Goal: Task Accomplishment & Management: Manage account settings

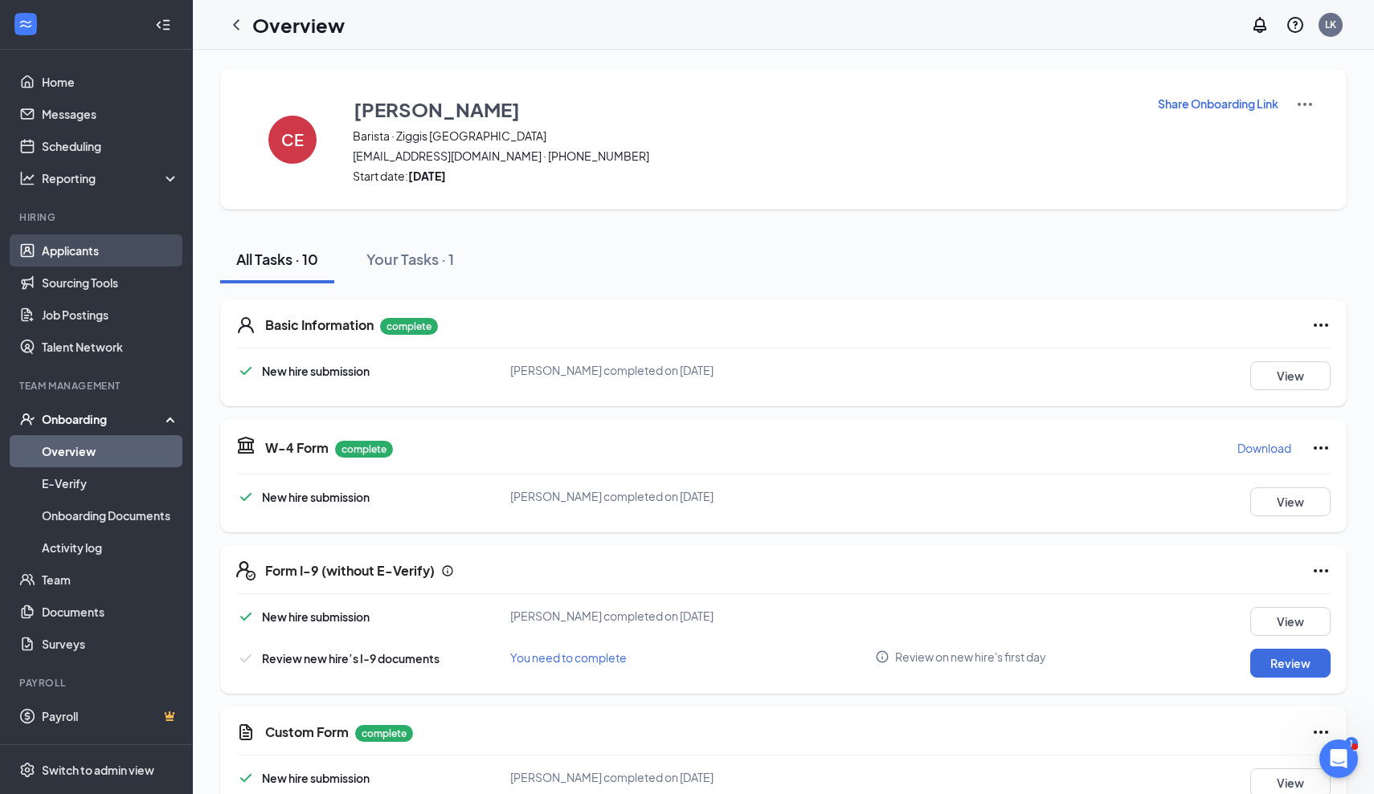
click at [90, 256] on link "Applicants" at bounding box center [110, 251] width 137 height 32
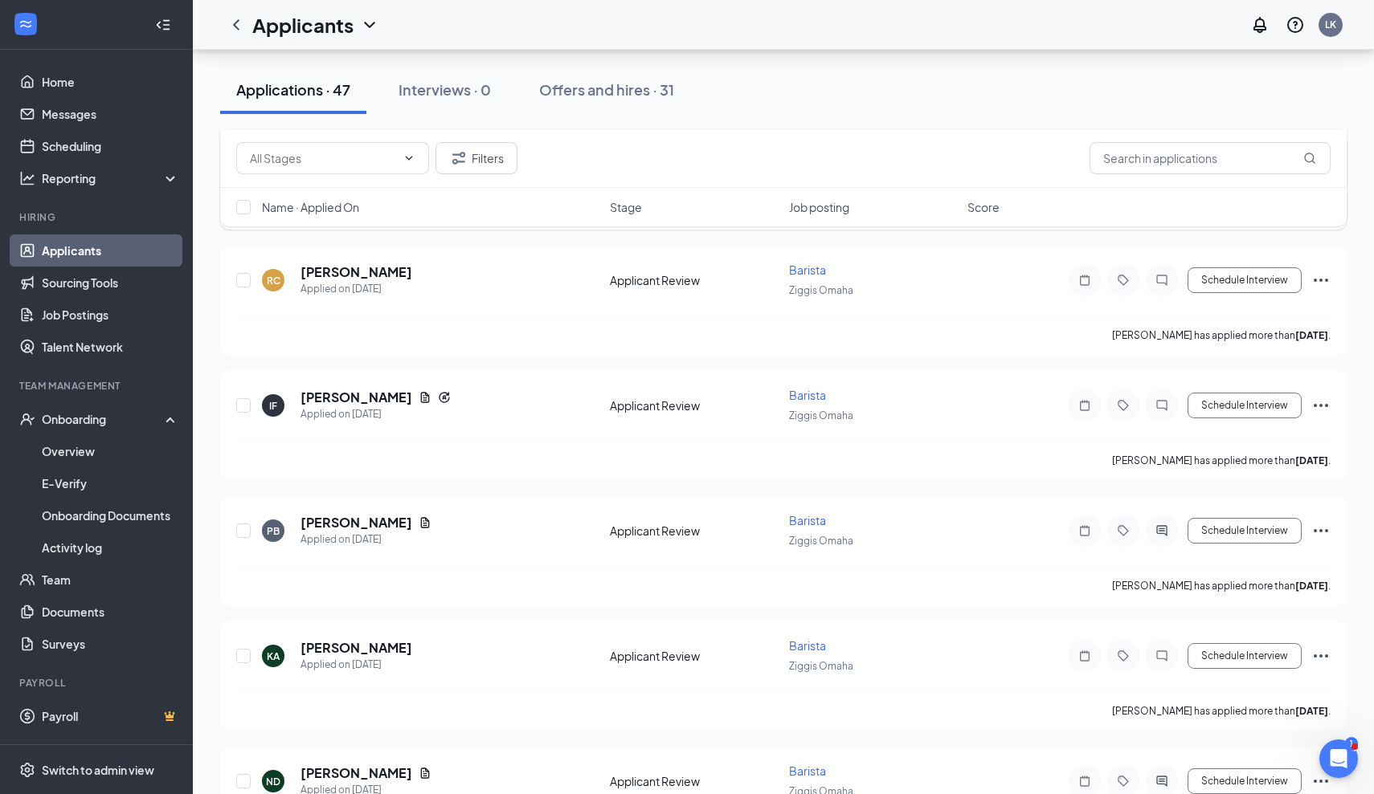
scroll to position [1647, 0]
click at [1336, 529] on div "PB [PERSON_NAME] Applied on [DATE] Applicant Review Barista Ziggis Omaha Schedu…" at bounding box center [783, 550] width 1126 height 109
click at [1326, 530] on icon "Ellipses" at bounding box center [1320, 530] width 14 height 3
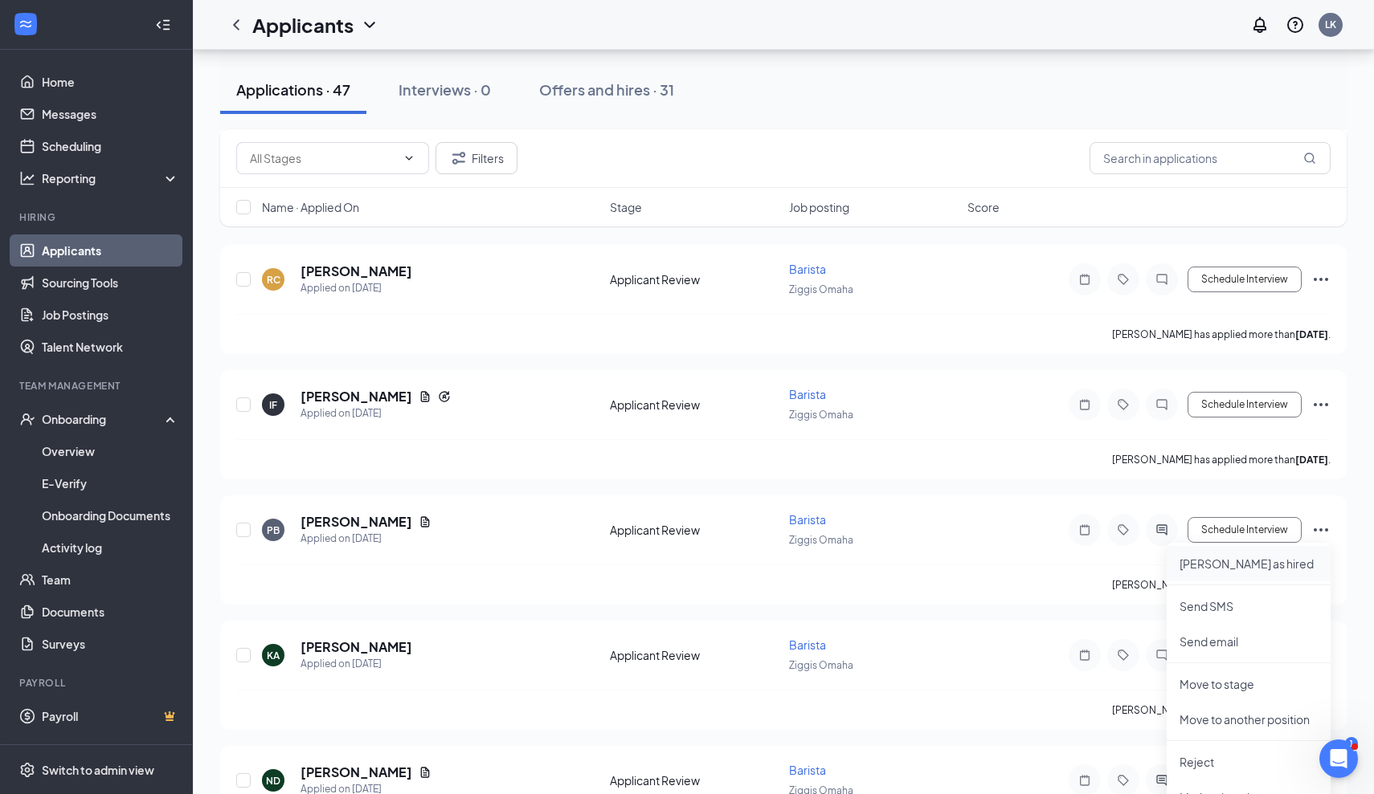
click at [1235, 570] on p "[PERSON_NAME] as hired" at bounding box center [1248, 564] width 138 height 16
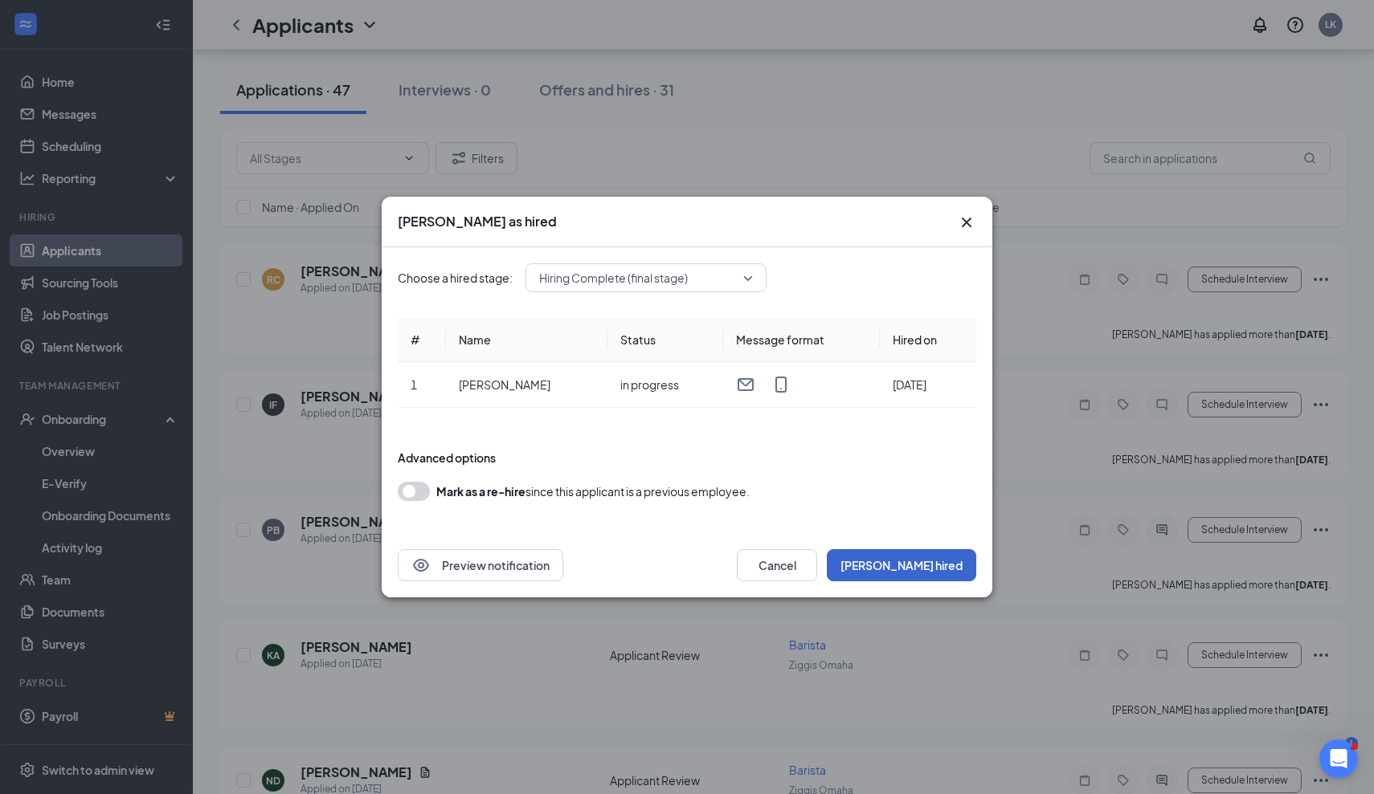
click at [952, 570] on button "[PERSON_NAME] hired" at bounding box center [901, 565] width 149 height 32
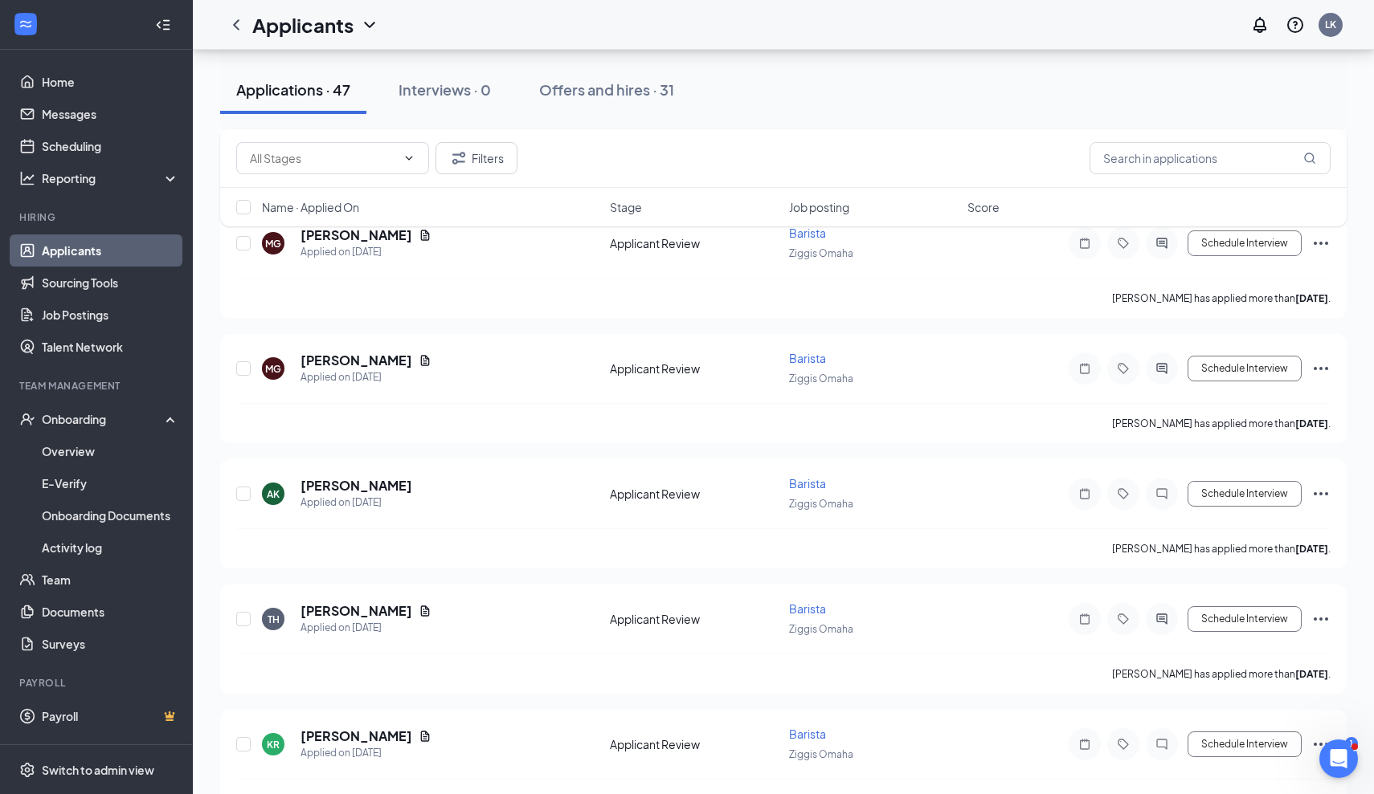
scroll to position [2546, 0]
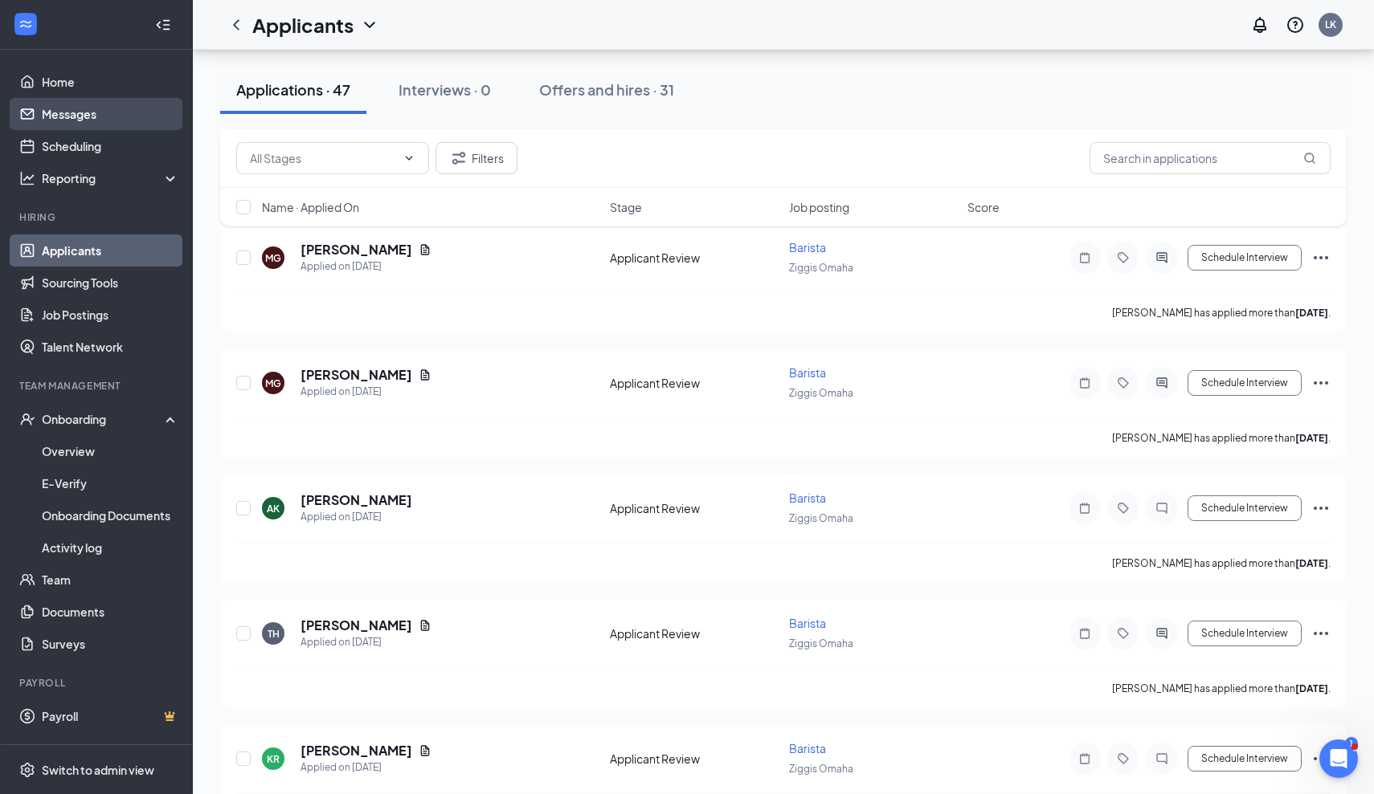
click at [79, 118] on link "Messages" at bounding box center [110, 114] width 137 height 32
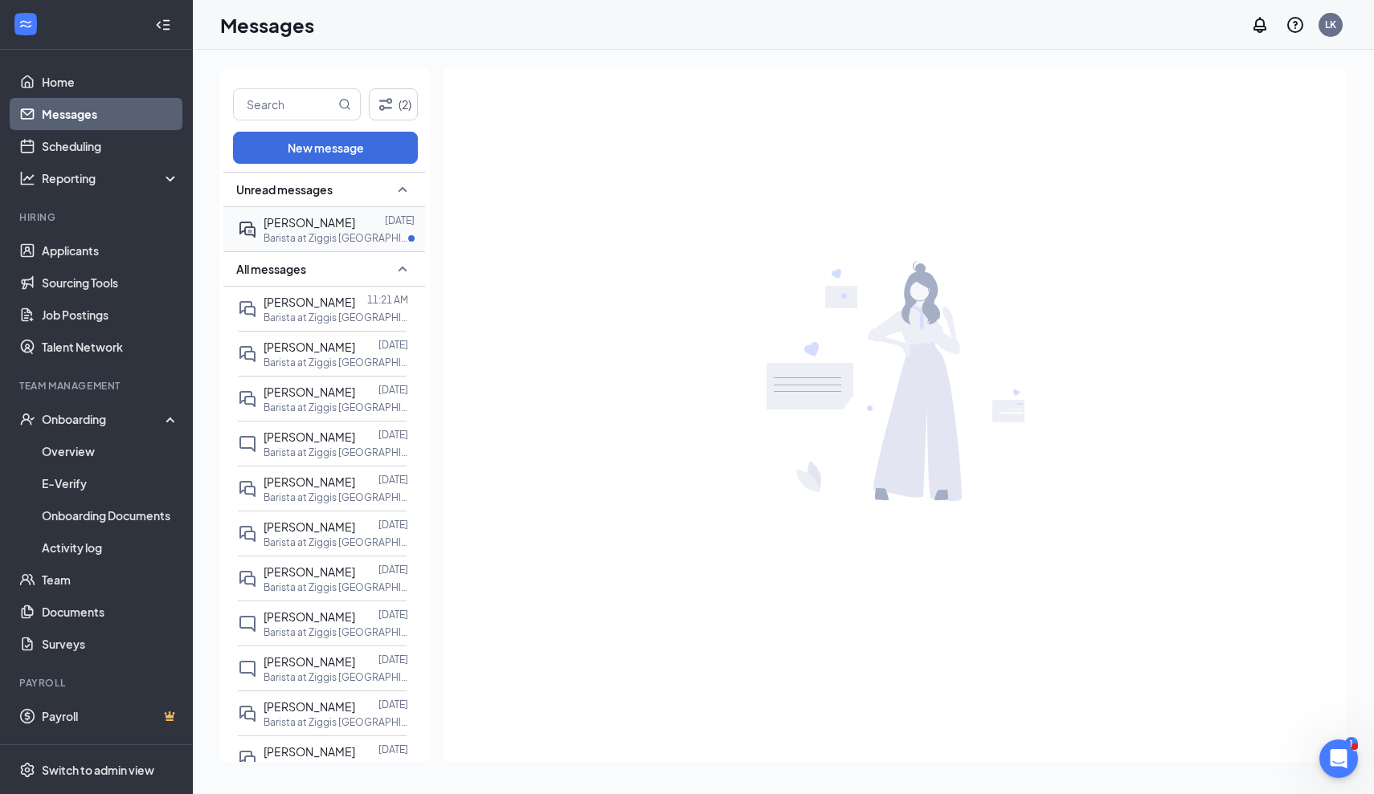
click at [332, 231] on p "Barista at Ziggis [GEOGRAPHIC_DATA]" at bounding box center [335, 238] width 145 height 14
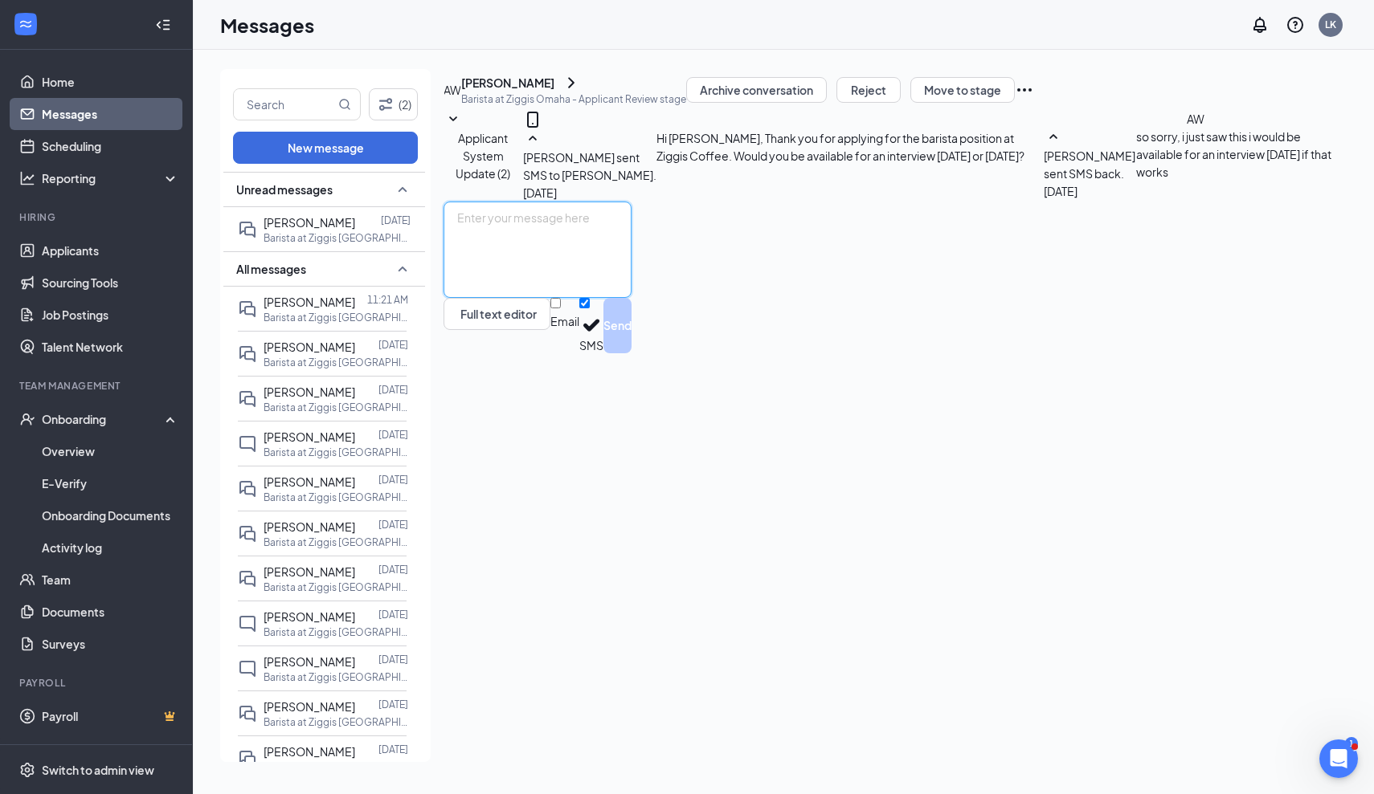
click at [631, 298] on textarea at bounding box center [537, 250] width 188 height 96
type textarea "What time would you be available during the week?"
click at [631, 353] on button "Send" at bounding box center [617, 325] width 28 height 55
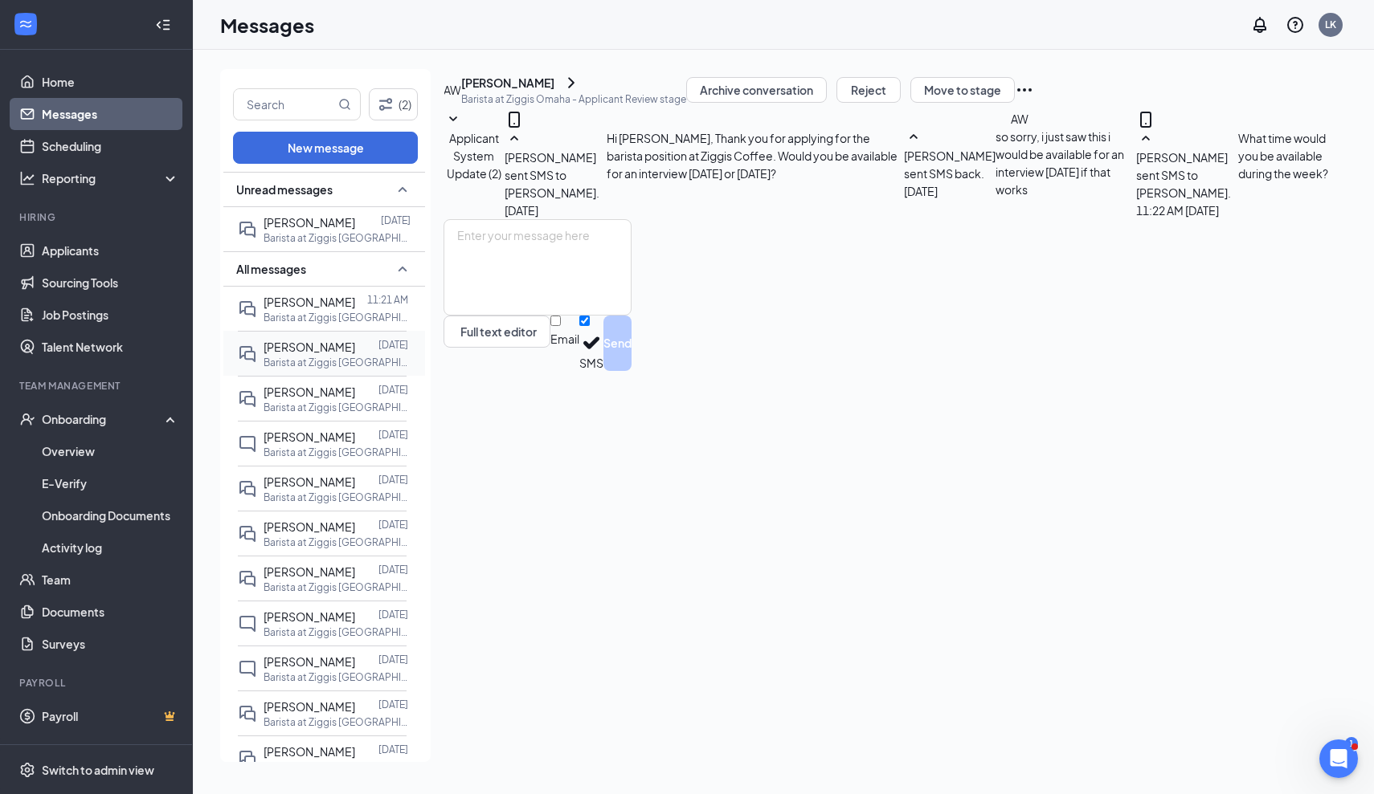
click at [336, 356] on p "Barista at Ziggis [GEOGRAPHIC_DATA]" at bounding box center [335, 363] width 145 height 14
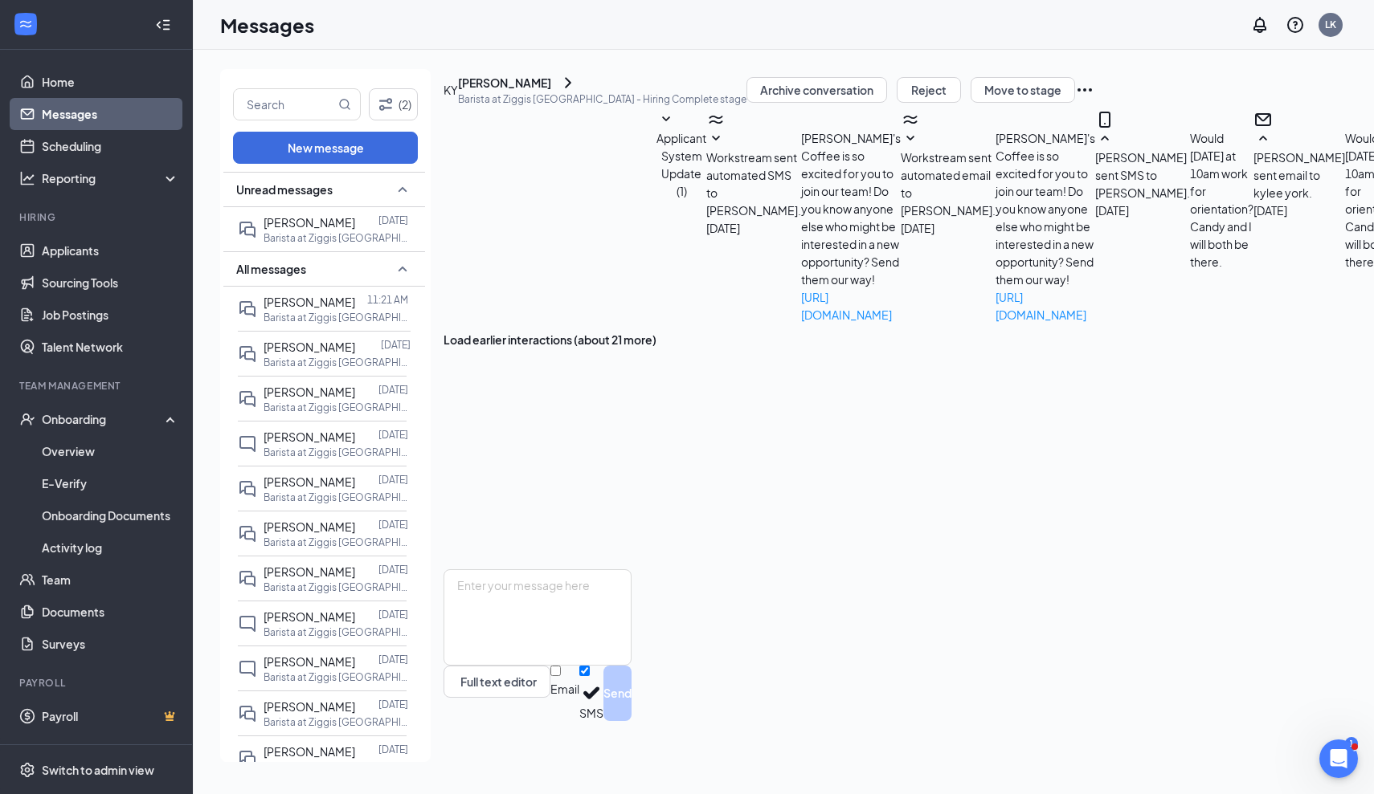
scroll to position [405, 0]
click at [1075, 103] on button "Move to stage" at bounding box center [1022, 90] width 104 height 26
click at [297, 404] on p "Barista at Ziggis [GEOGRAPHIC_DATA]" at bounding box center [335, 408] width 145 height 14
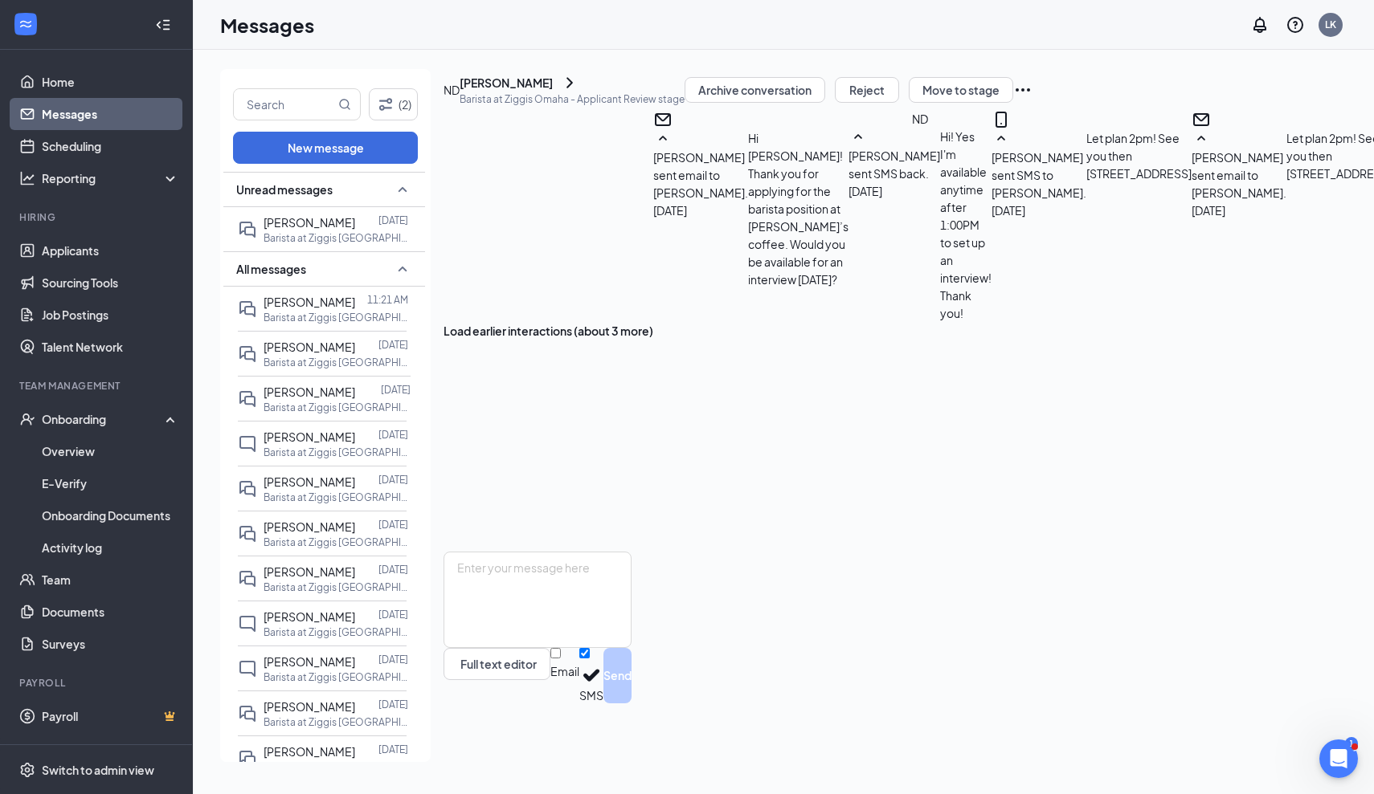
scroll to position [588, 0]
click at [1013, 103] on button "Move to stage" at bounding box center [961, 90] width 104 height 26
type input "[DATE]"
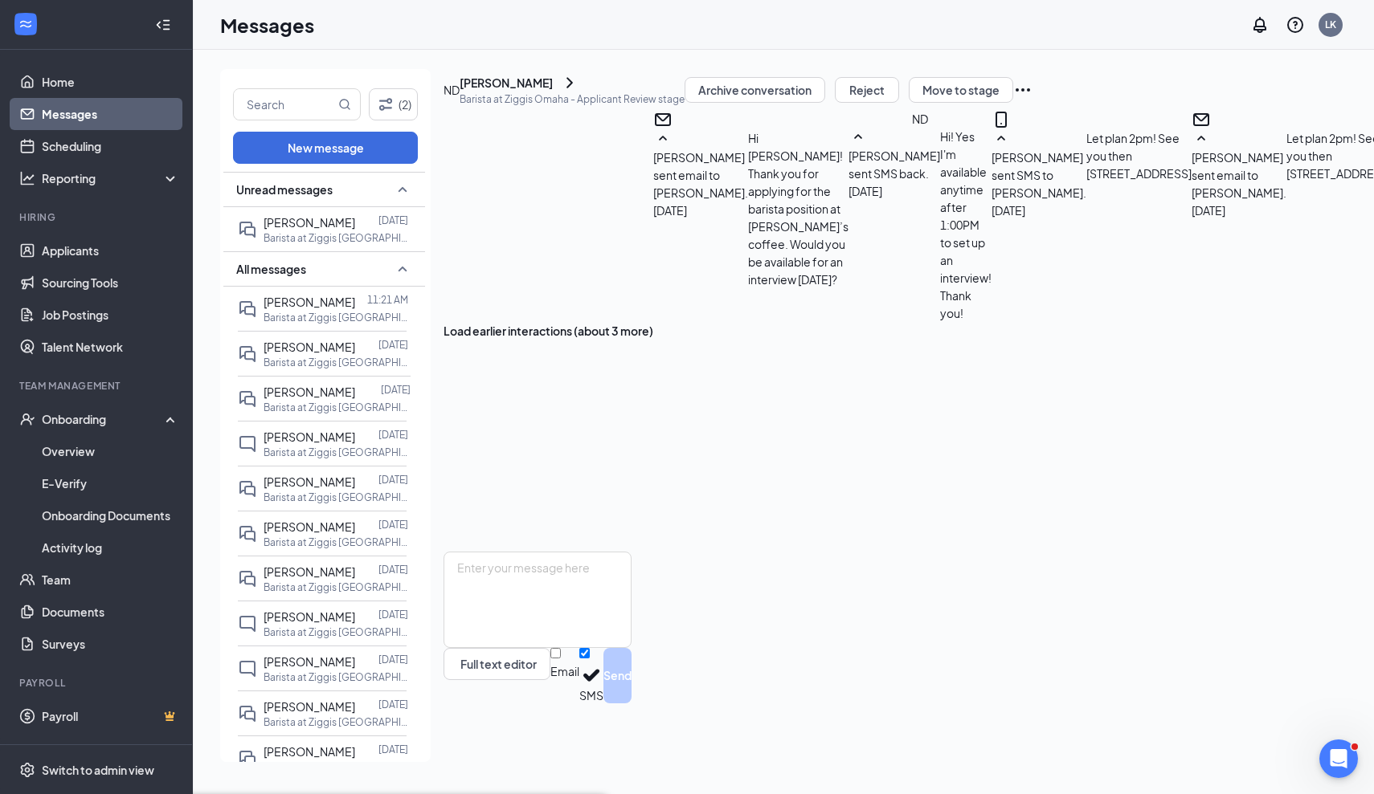
click at [1013, 103] on button "Move to stage" at bounding box center [961, 90] width 104 height 26
type input "[DATE]"
